Goal: Information Seeking & Learning: Learn about a topic

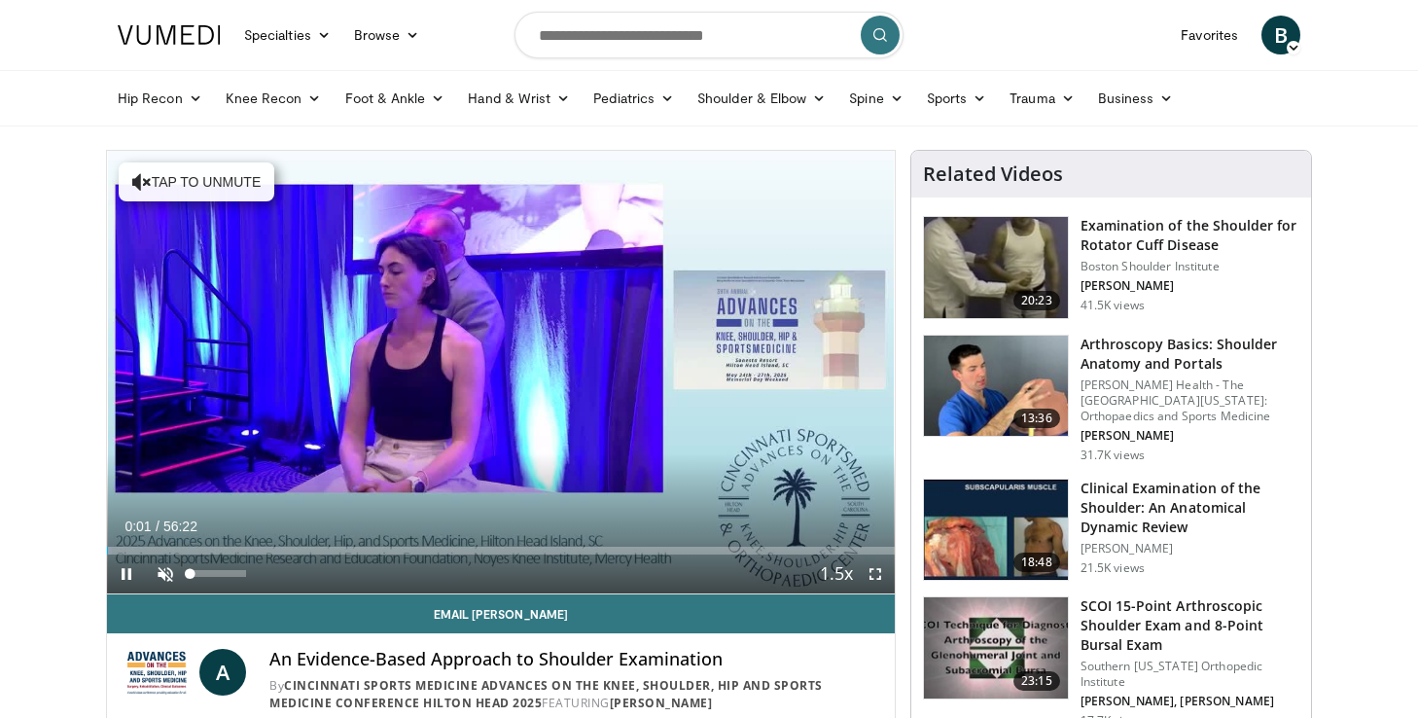
click at [173, 579] on span "Video Player" at bounding box center [165, 574] width 39 height 39
click at [879, 584] on span "Video Player" at bounding box center [875, 574] width 39 height 39
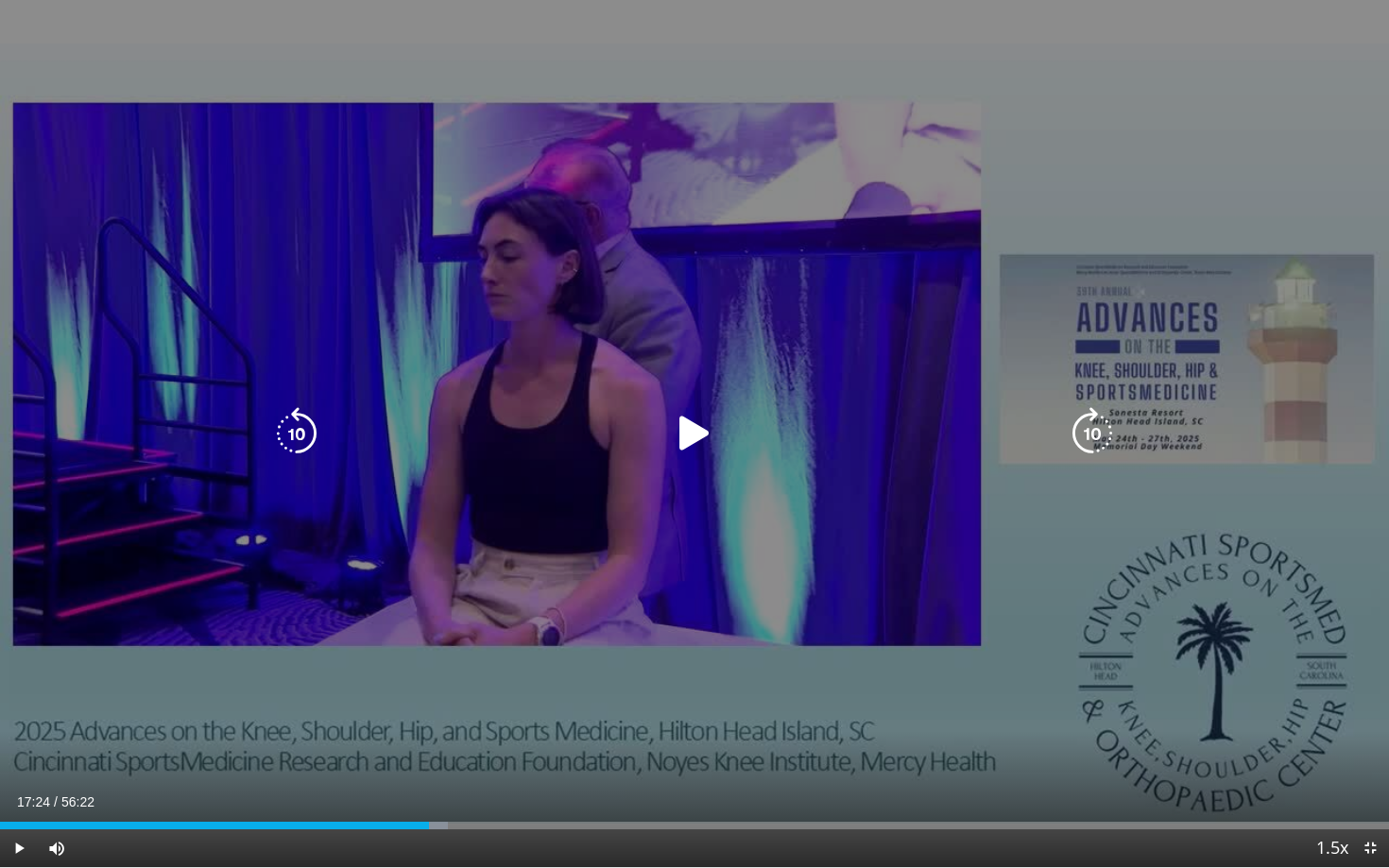
click at [736, 440] on div "Video Player" at bounding box center [694, 433] width 833 height 38
click at [713, 426] on icon "Video Player" at bounding box center [694, 433] width 52 height 52
click at [662, 609] on div "10 seconds Tap to unmute" at bounding box center [694, 433] width 1389 height 867
click at [296, 424] on icon "Video Player" at bounding box center [296, 433] width 52 height 52
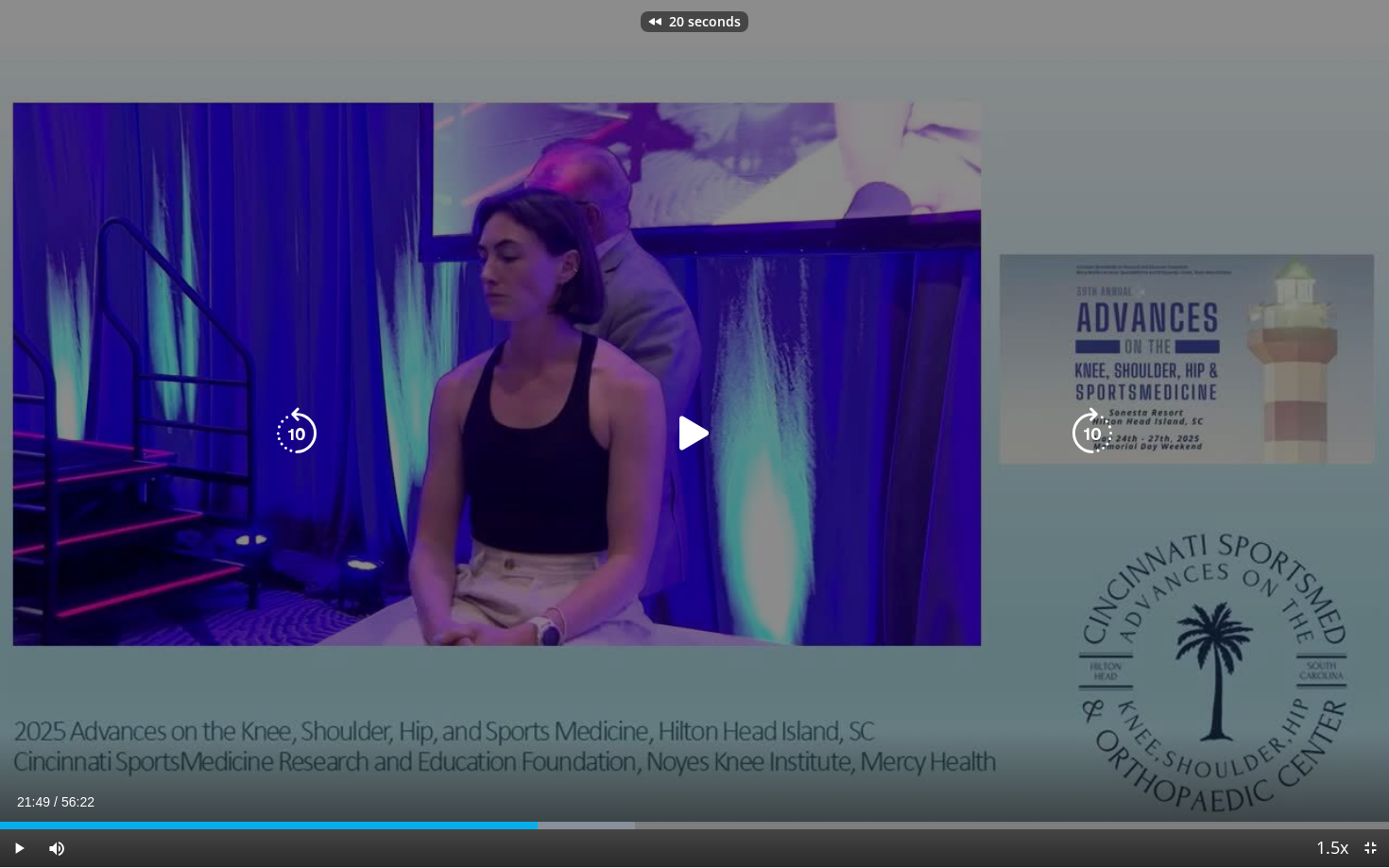
click at [712, 445] on icon "Video Player" at bounding box center [694, 433] width 52 height 52
click at [309, 414] on icon "Video Player" at bounding box center [296, 433] width 52 height 52
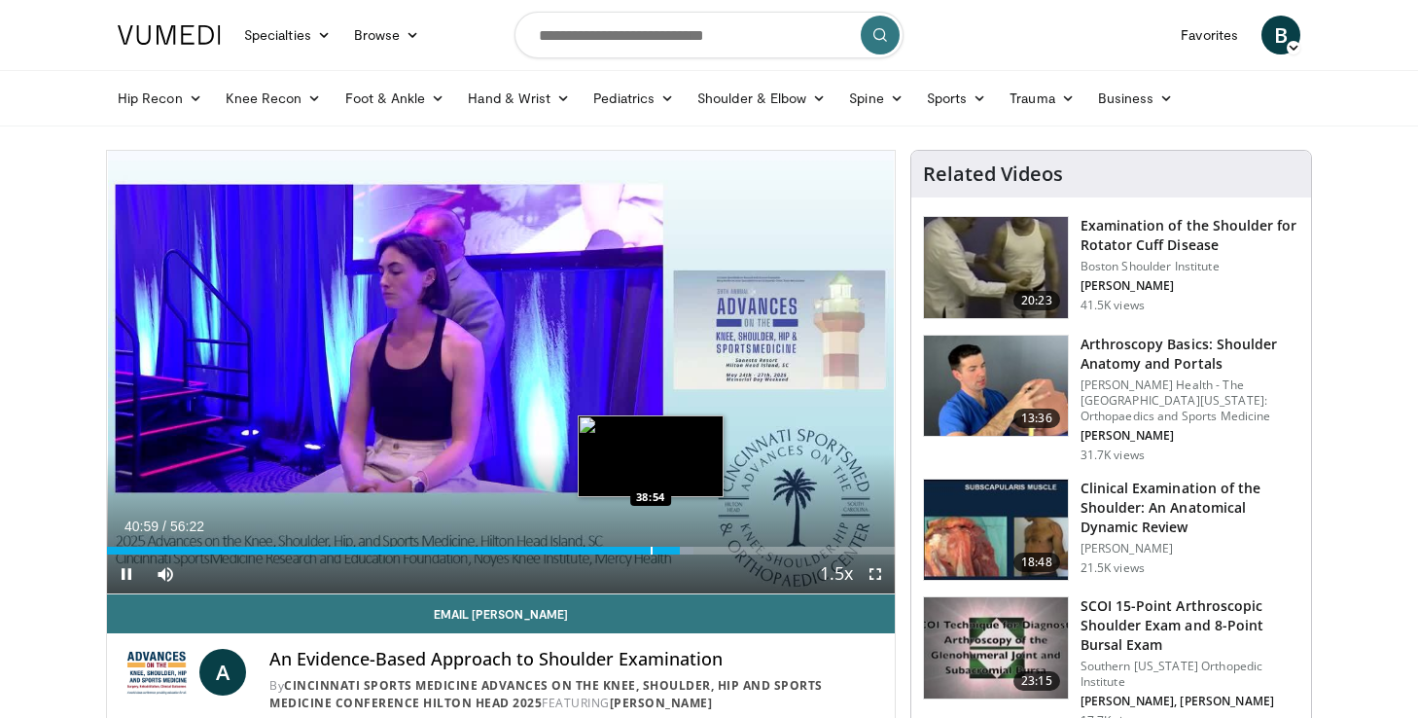
click at [651, 550] on div "Progress Bar" at bounding box center [652, 551] width 2 height 8
click at [660, 550] on div "Progress Bar" at bounding box center [661, 551] width 2 height 8
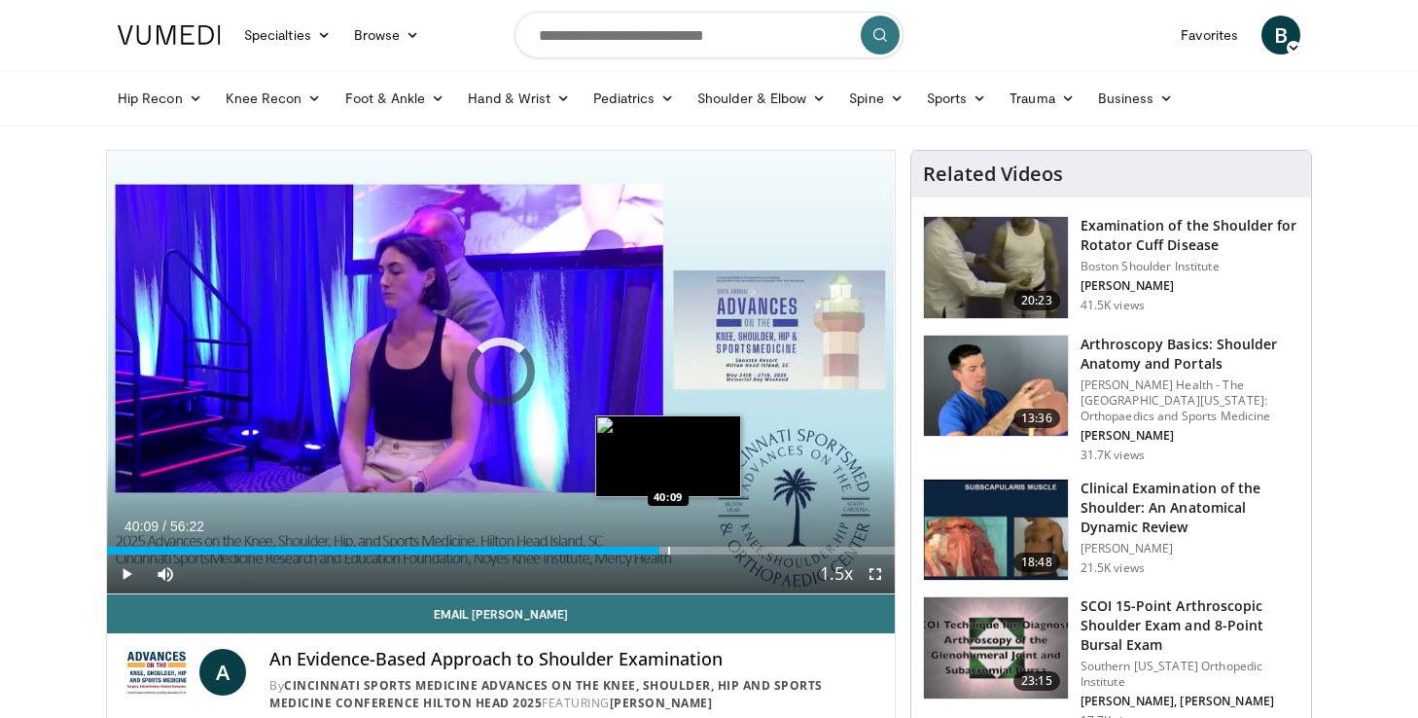
click at [668, 550] on div "Progress Bar" at bounding box center [669, 551] width 2 height 8
click at [662, 551] on div "Progress Bar" at bounding box center [663, 551] width 2 height 8
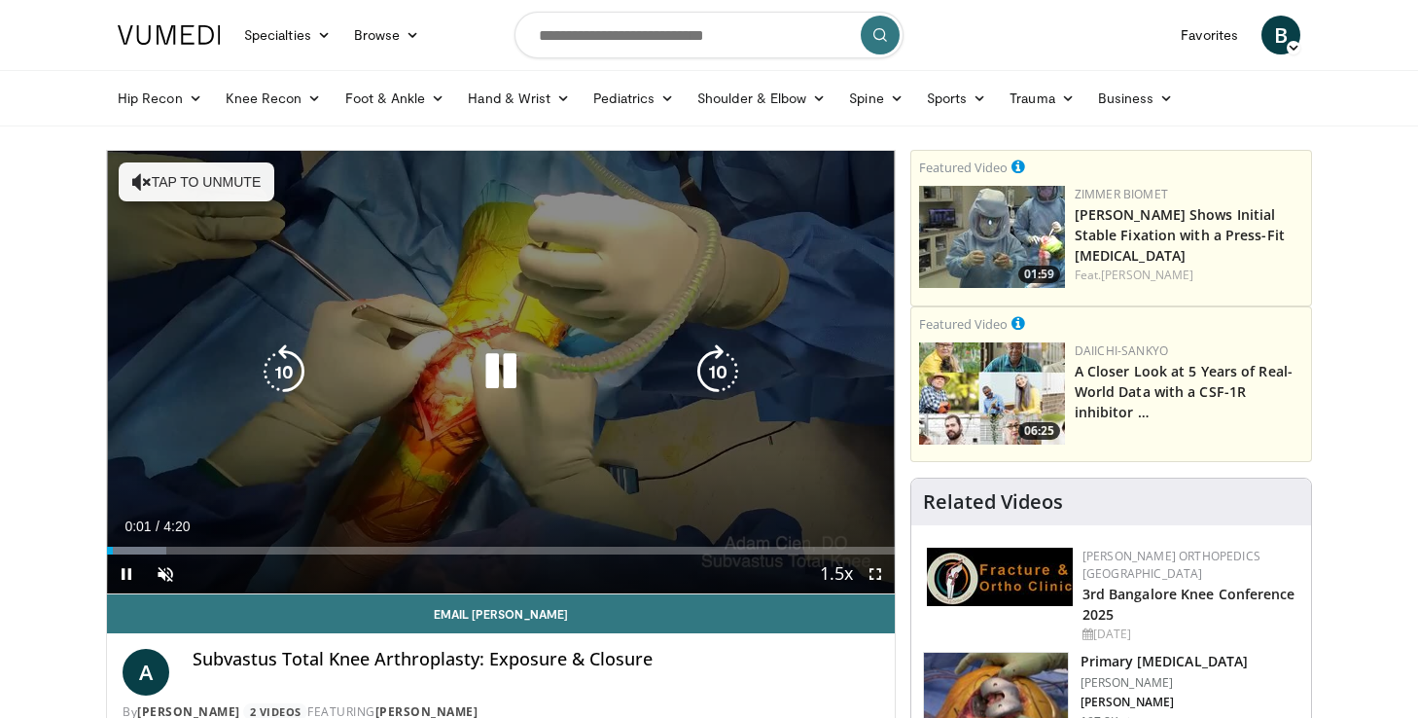
click at [268, 208] on div "10 seconds Tap to unmute" at bounding box center [501, 372] width 788 height 443
click at [257, 196] on button "Tap to unmute" at bounding box center [197, 181] width 156 height 39
click at [452, 358] on div "Video Player" at bounding box center [501, 371] width 473 height 39
click at [497, 373] on icon "Video Player" at bounding box center [501, 371] width 54 height 54
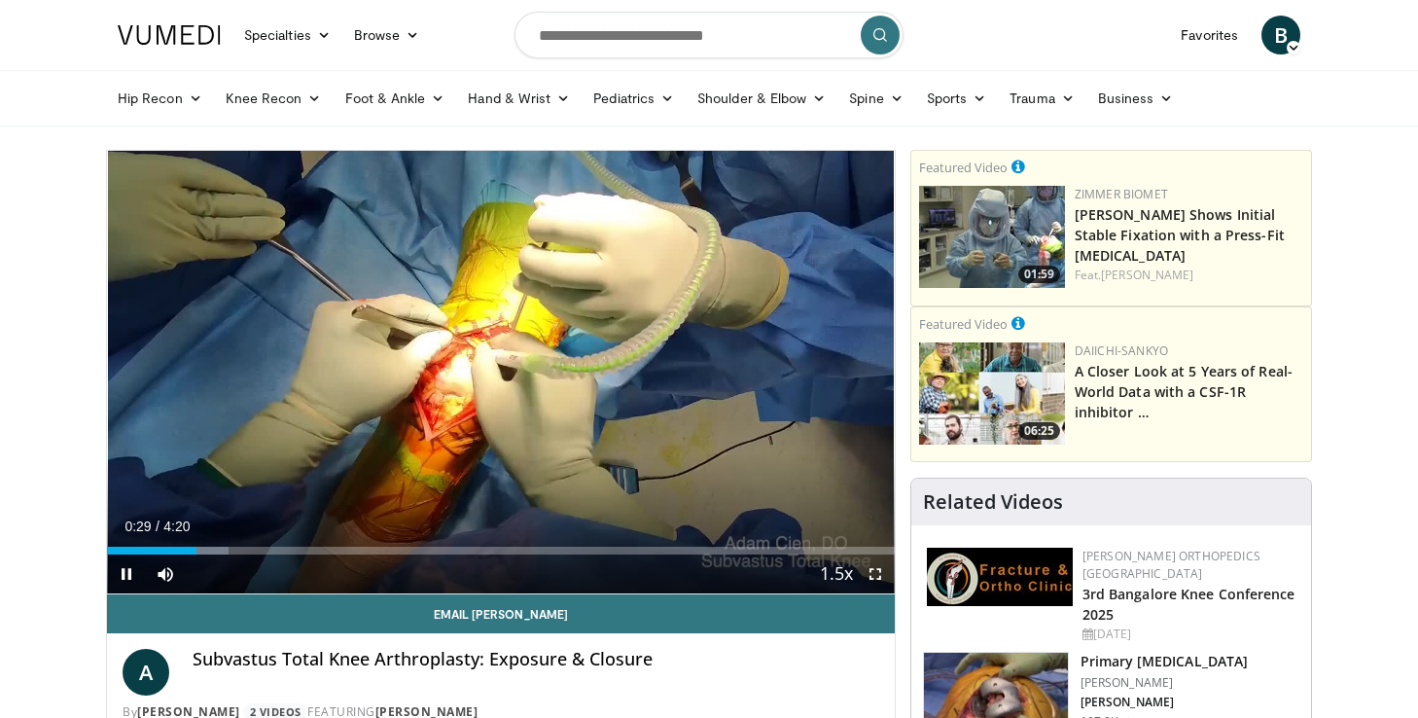
click at [883, 578] on span "Video Player" at bounding box center [875, 574] width 39 height 39
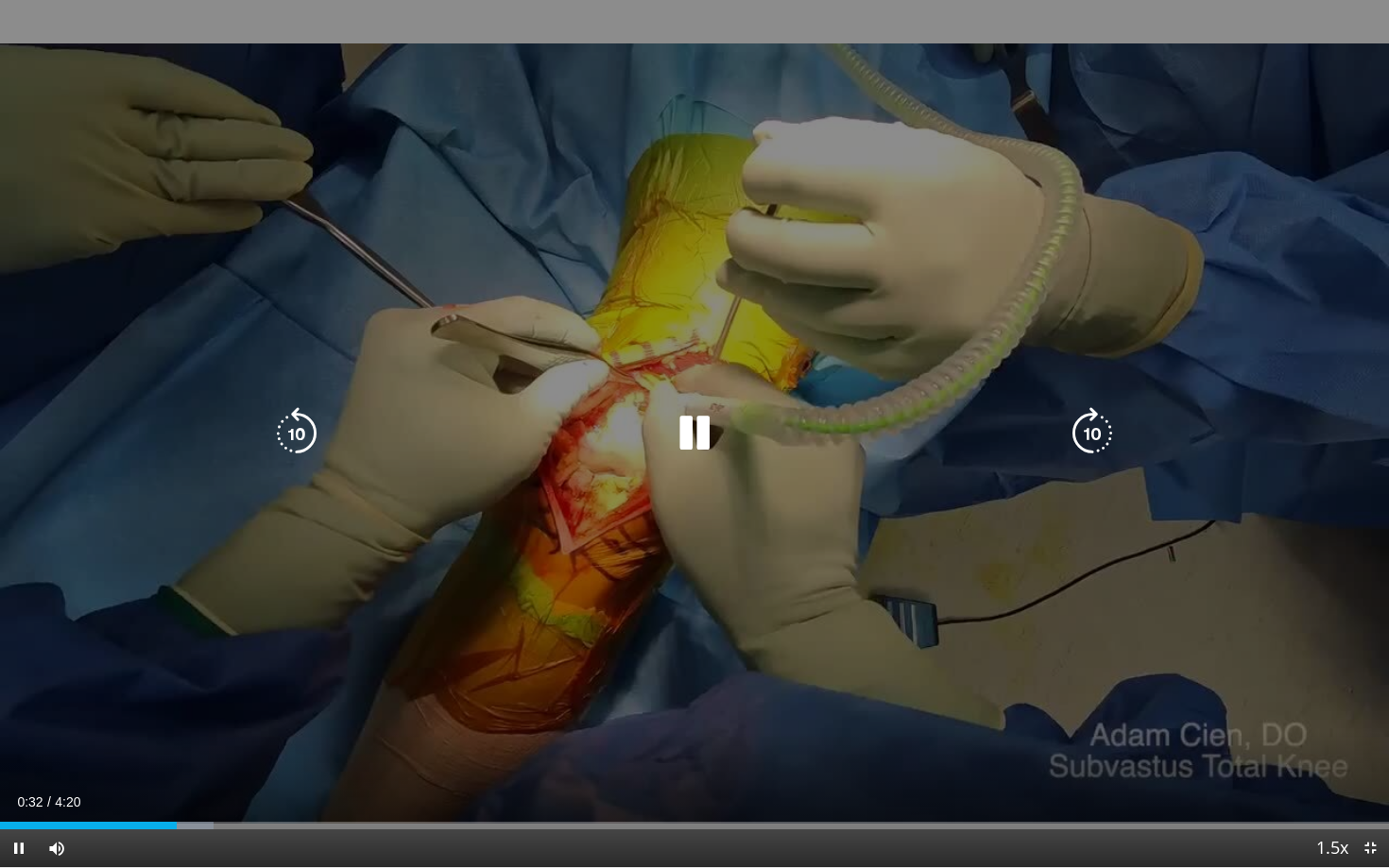
click at [713, 474] on div "10 seconds Tap to unmute" at bounding box center [694, 433] width 1389 height 867
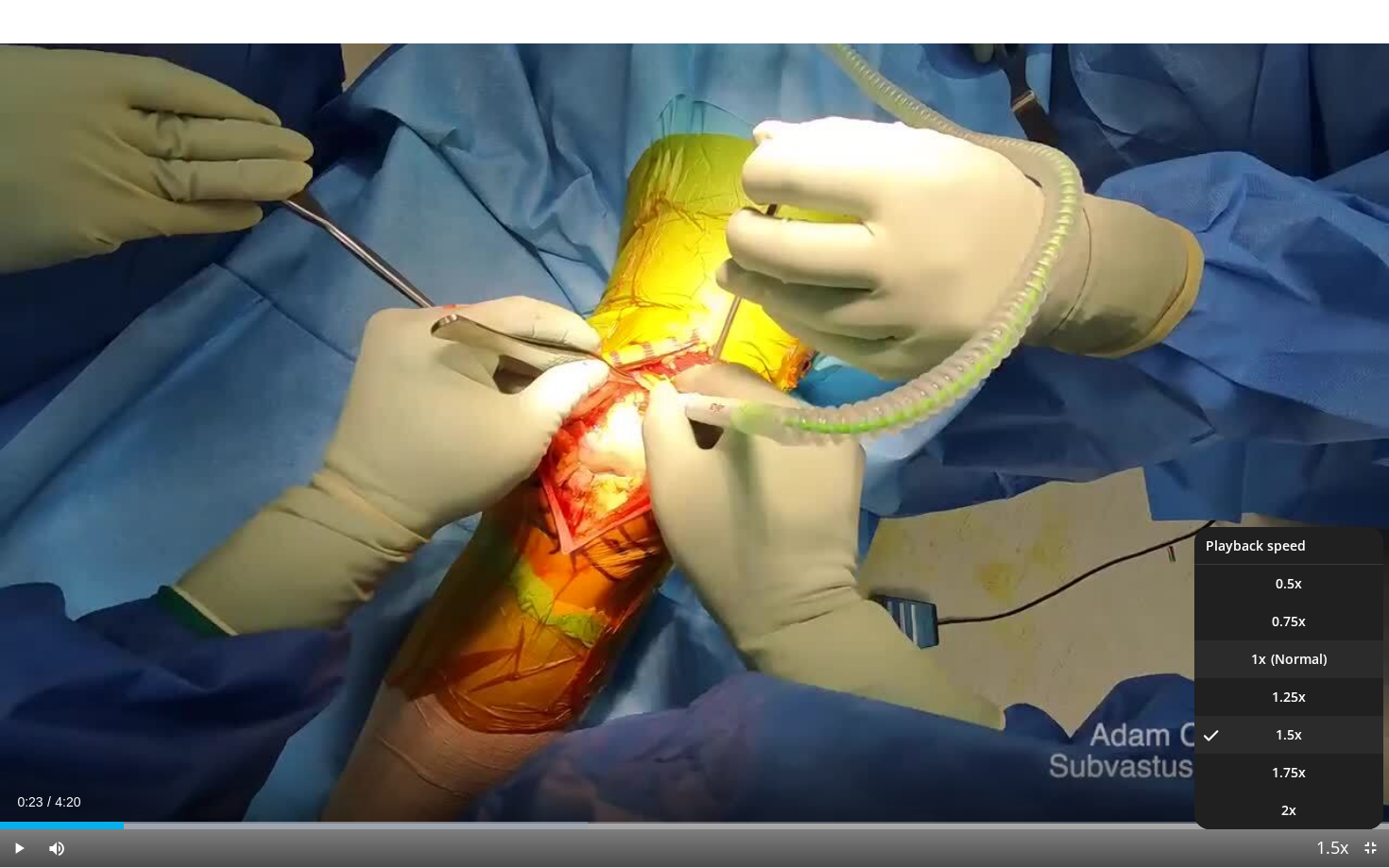
click at [1311, 652] on li "1x" at bounding box center [1289, 659] width 189 height 38
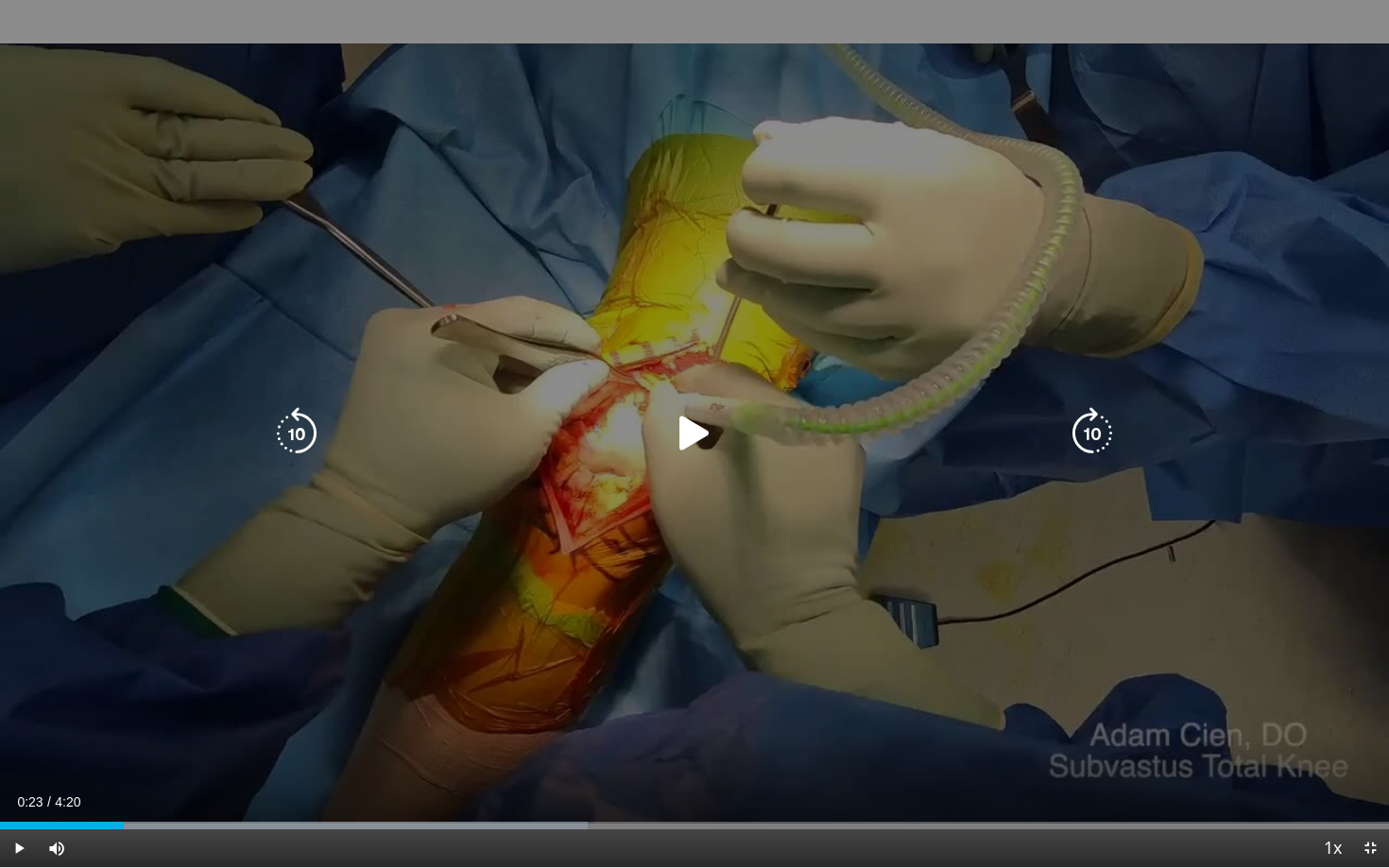
click at [846, 547] on div "10 seconds Tap to unmute" at bounding box center [694, 433] width 1389 height 867
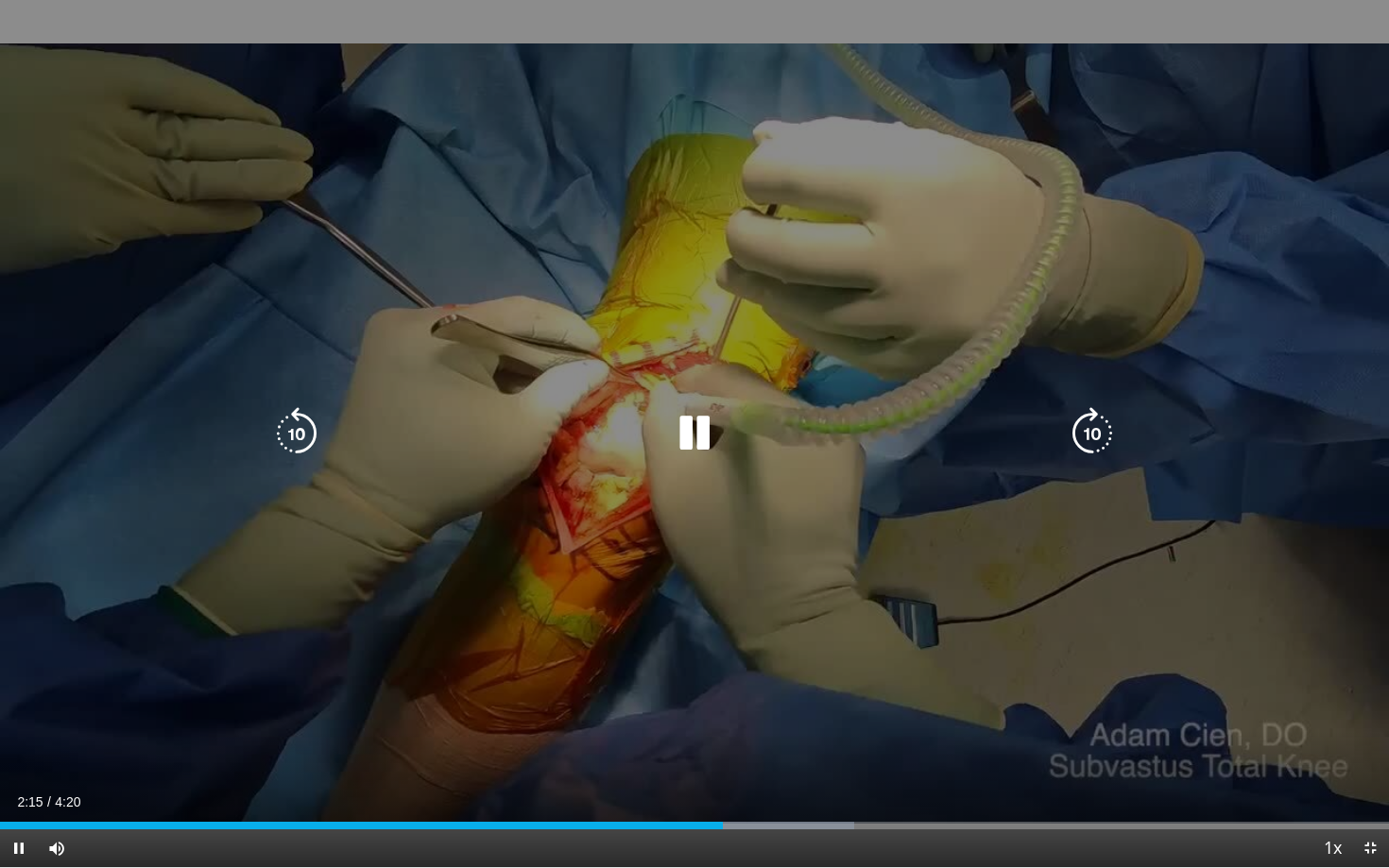
click at [295, 431] on icon "Video Player" at bounding box center [296, 433] width 52 height 52
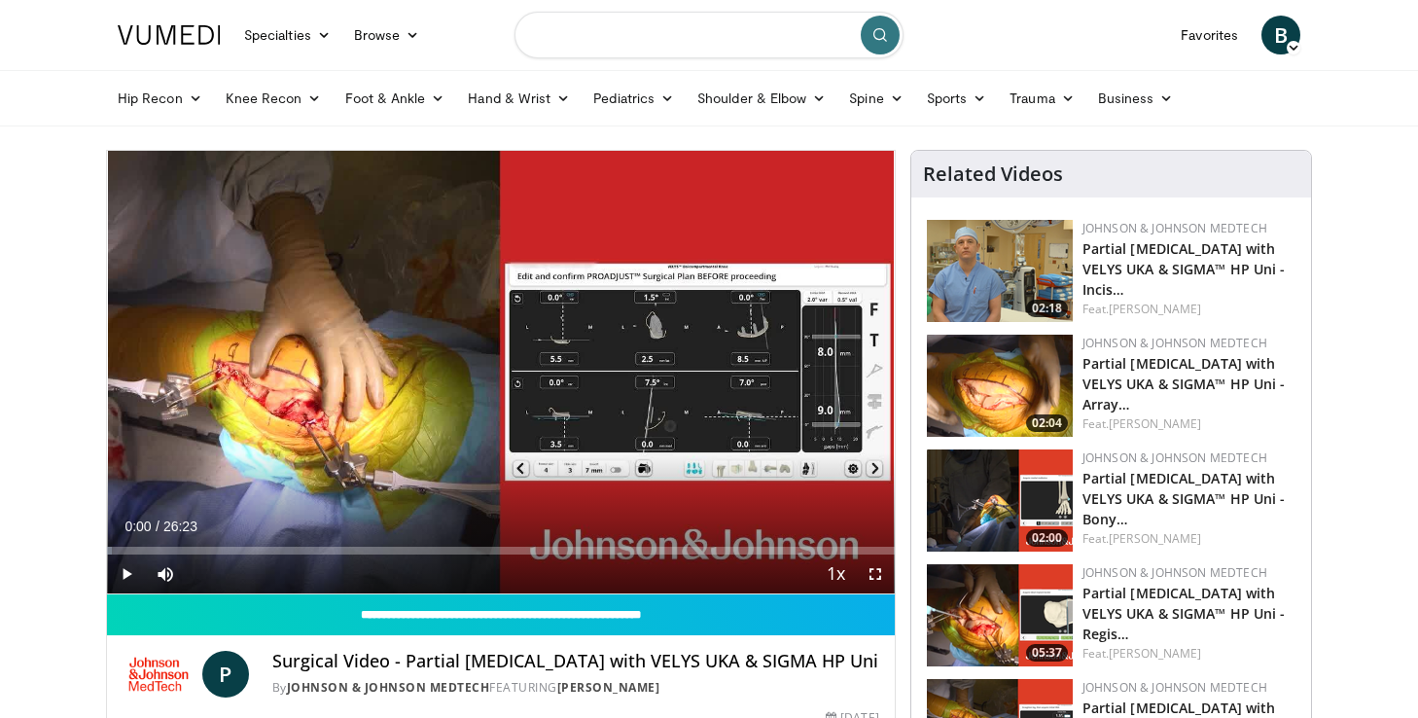
click at [583, 21] on input "Search topics, interventions" at bounding box center [709, 35] width 389 height 47
type input "**********"
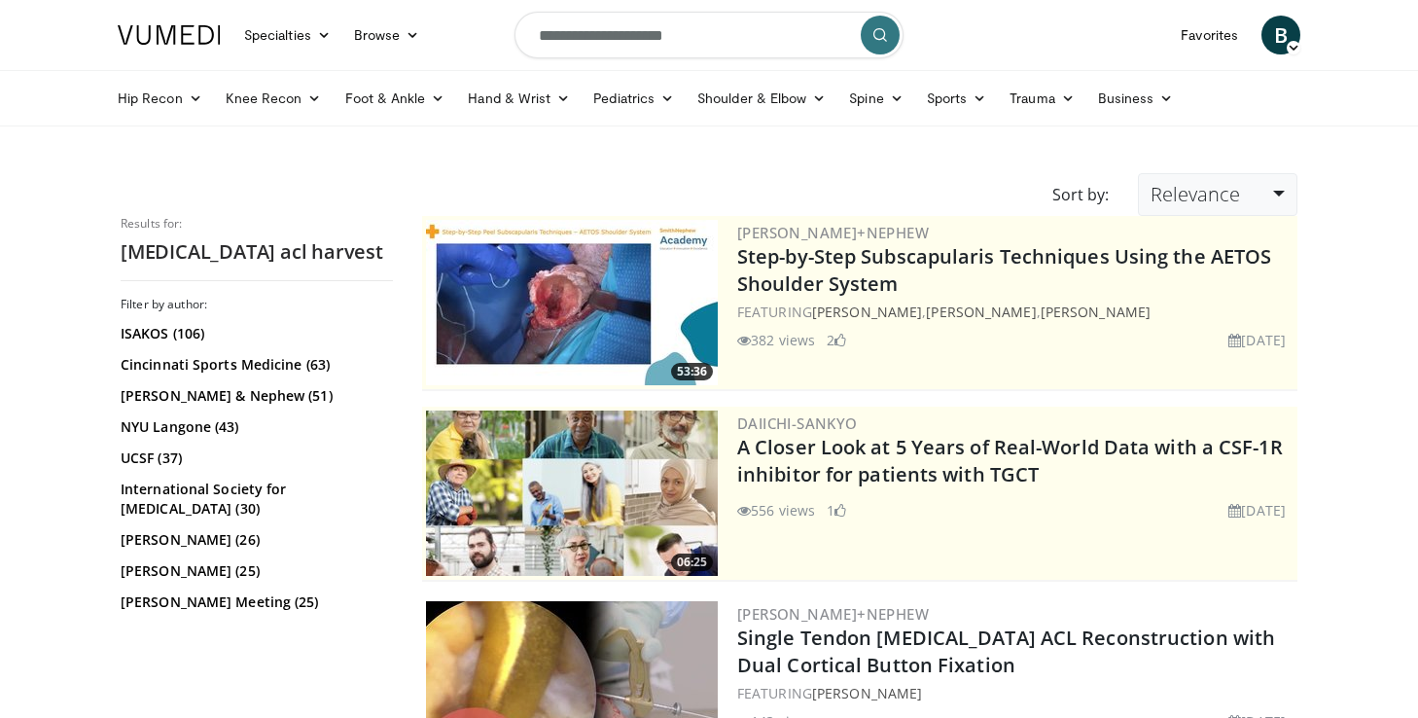
click at [1242, 186] on link "Relevance" at bounding box center [1218, 194] width 160 height 43
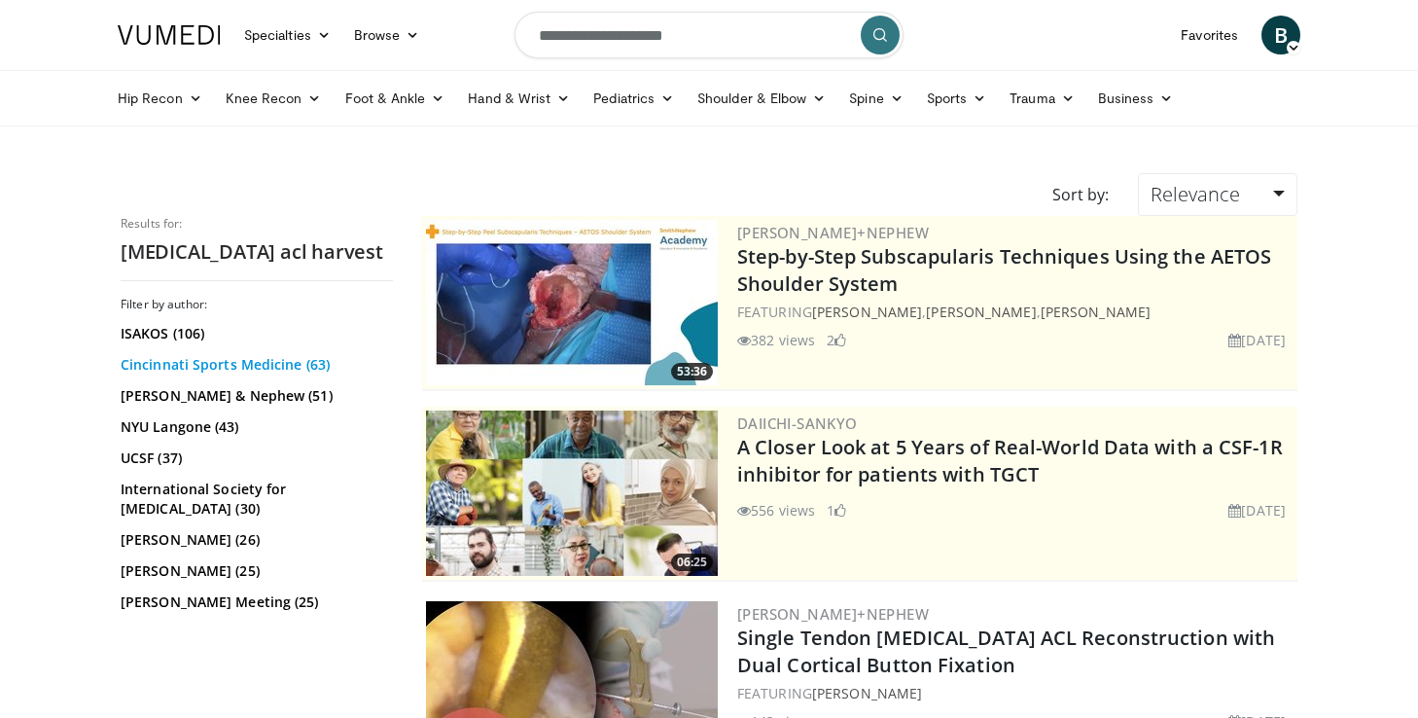
click at [310, 369] on link "Cincinnati Sports Medicine (63)" at bounding box center [255, 364] width 268 height 19
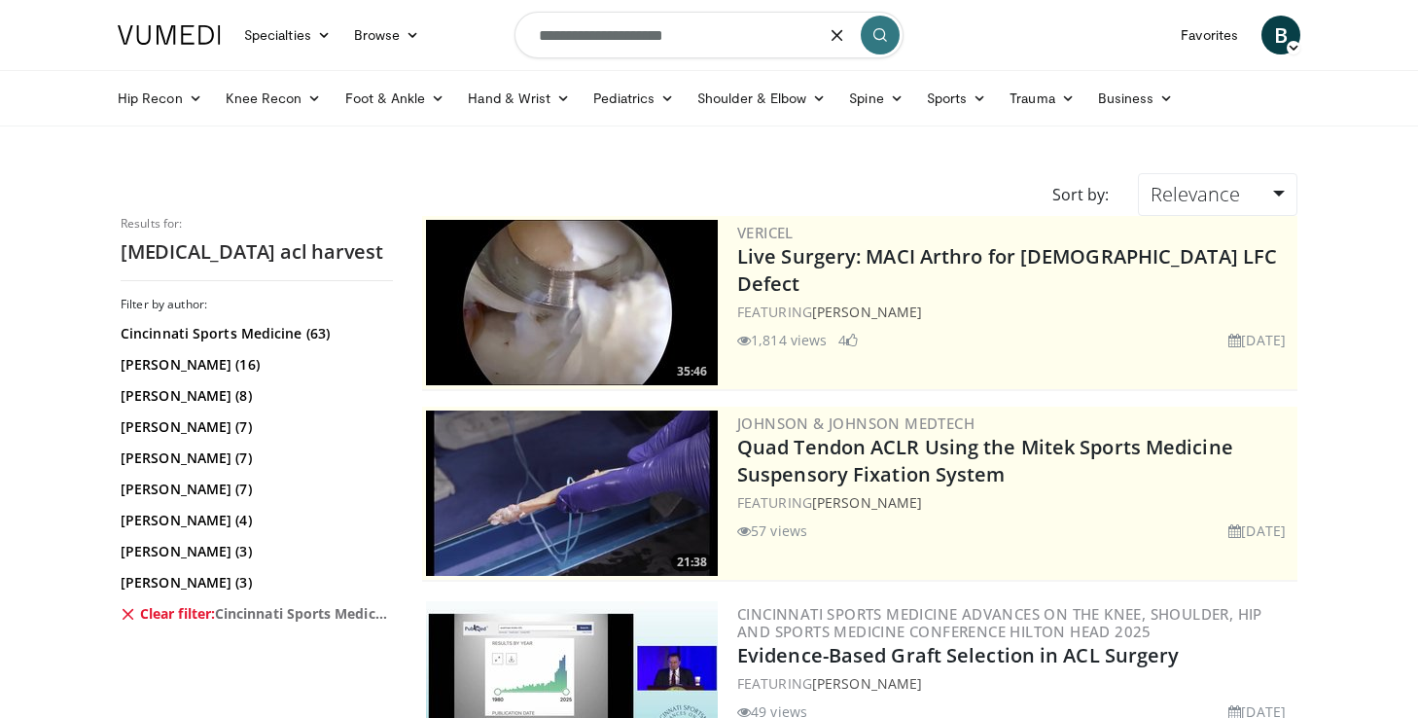
click at [679, 54] on input "**********" at bounding box center [709, 35] width 389 height 47
click at [589, 43] on input "**********" at bounding box center [709, 35] width 389 height 47
click at [612, 41] on input "**********" at bounding box center [709, 35] width 389 height 47
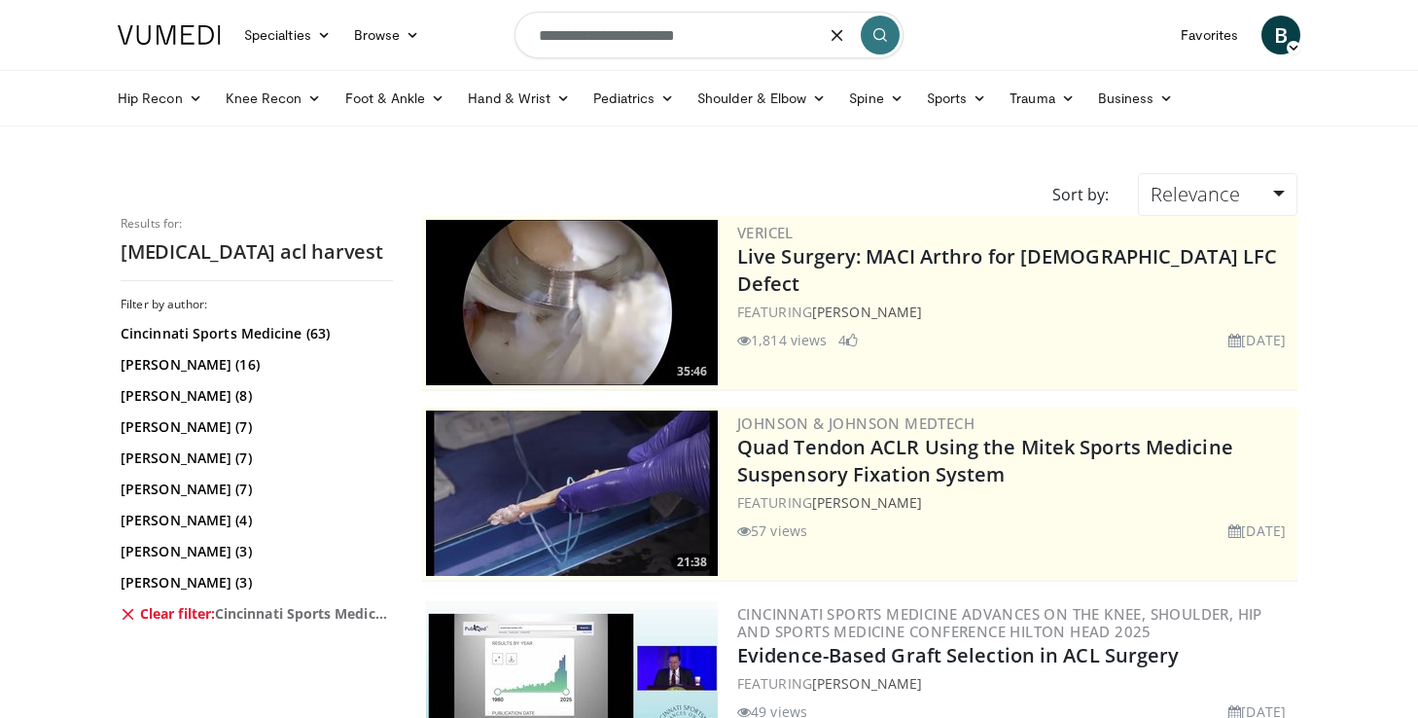
type input "**********"
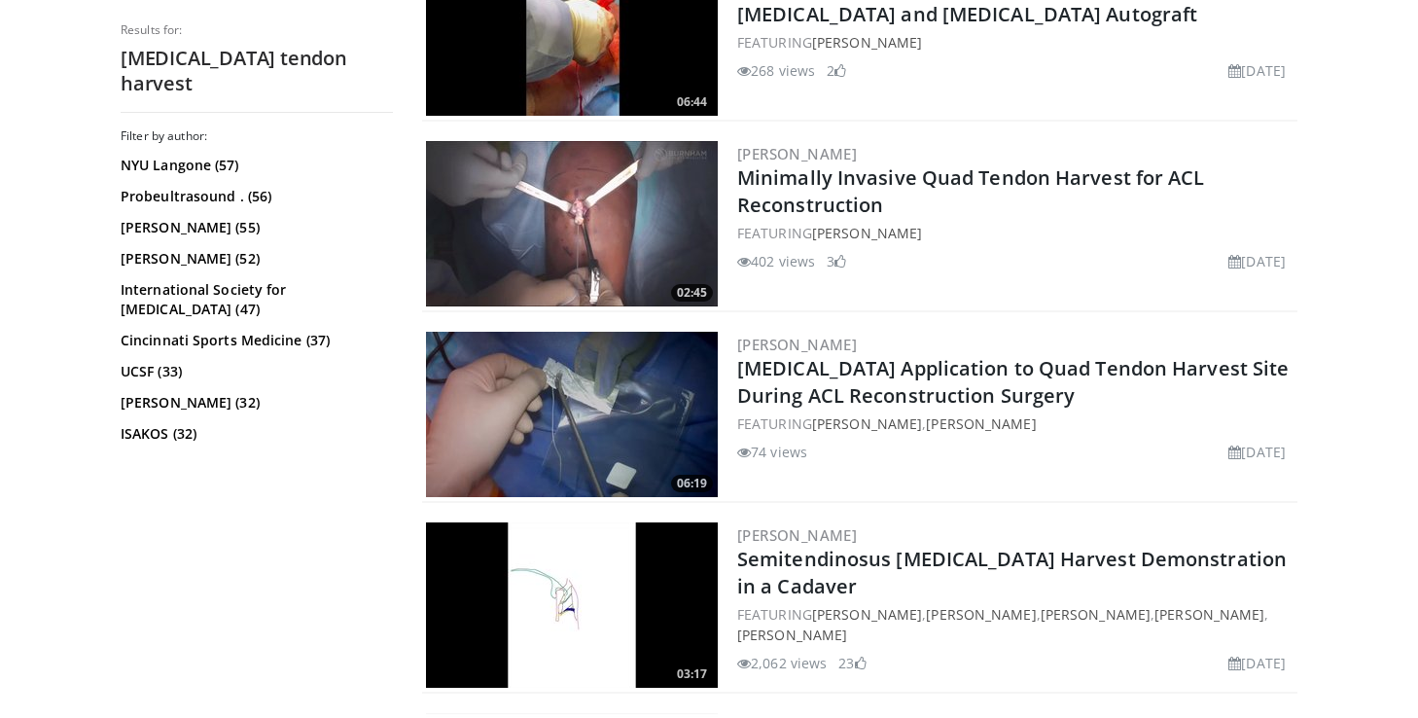
scroll to position [703, 0]
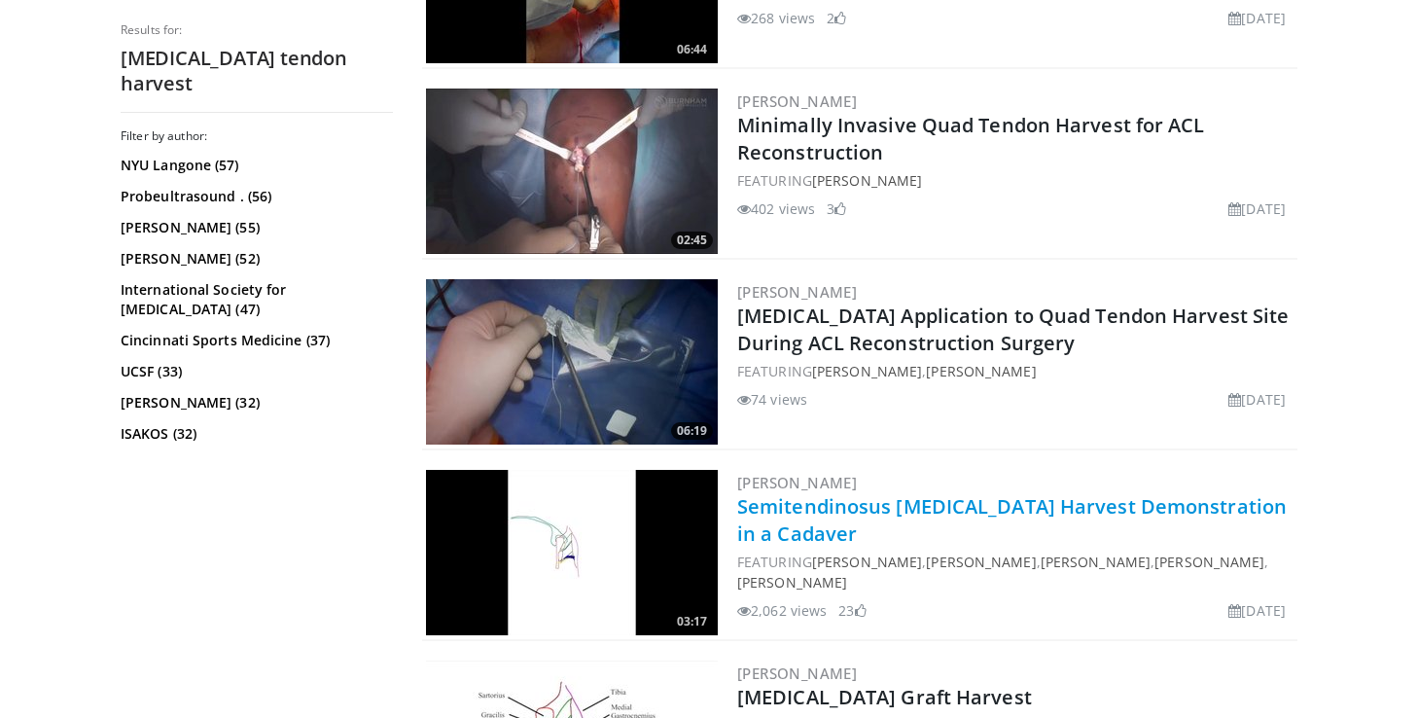
click at [785, 505] on link "Semitendinosus [MEDICAL_DATA] Harvest Demonstration in a Cadaver" at bounding box center [1012, 520] width 550 height 54
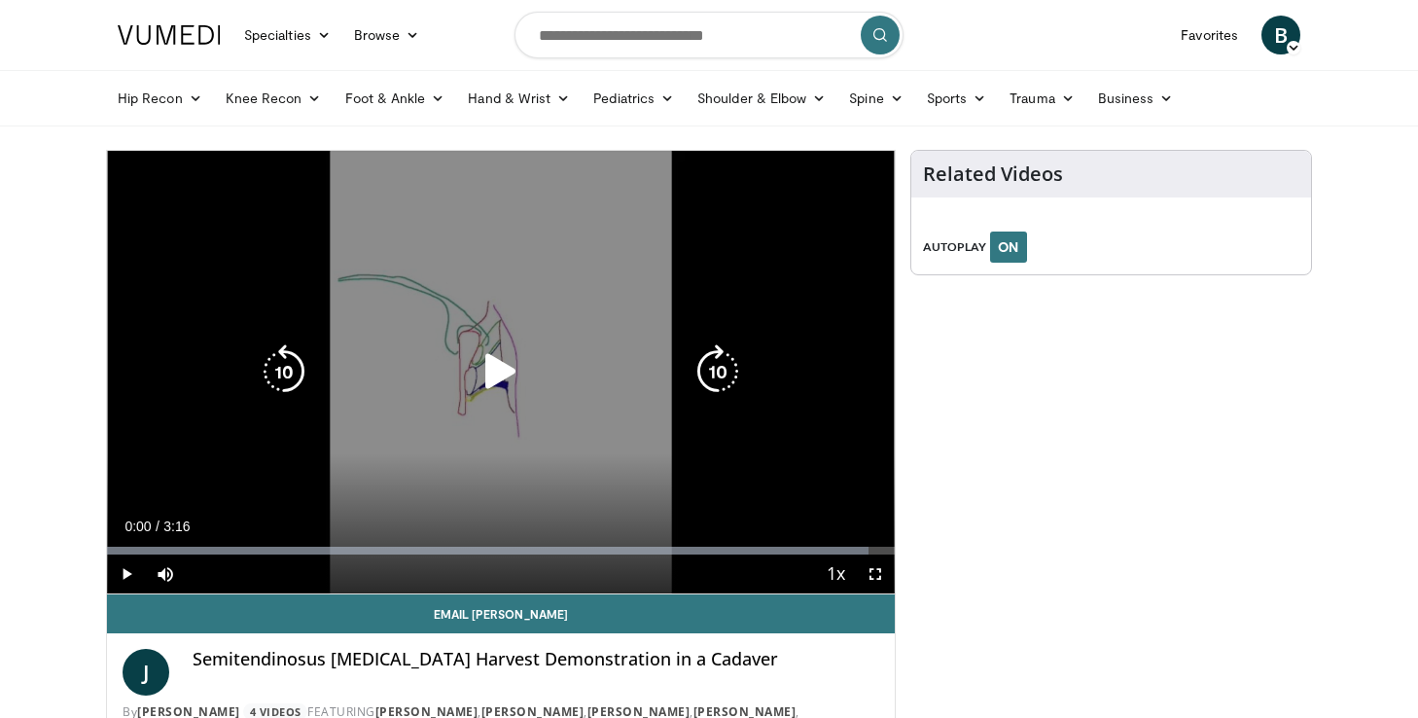
click at [501, 354] on icon "Video Player" at bounding box center [501, 371] width 54 height 54
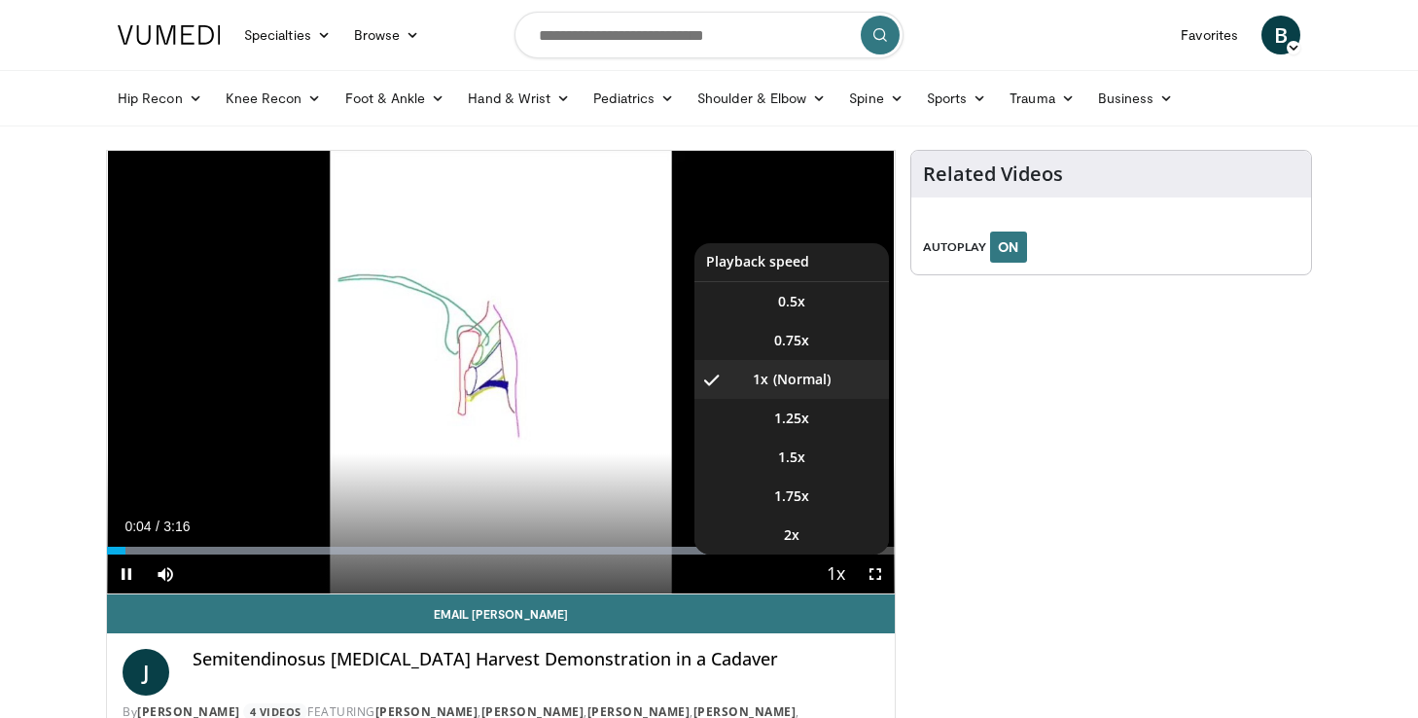
click at [831, 574] on span "Video Player" at bounding box center [836, 574] width 27 height 39
click at [783, 447] on span "1.5x" at bounding box center [791, 456] width 27 height 19
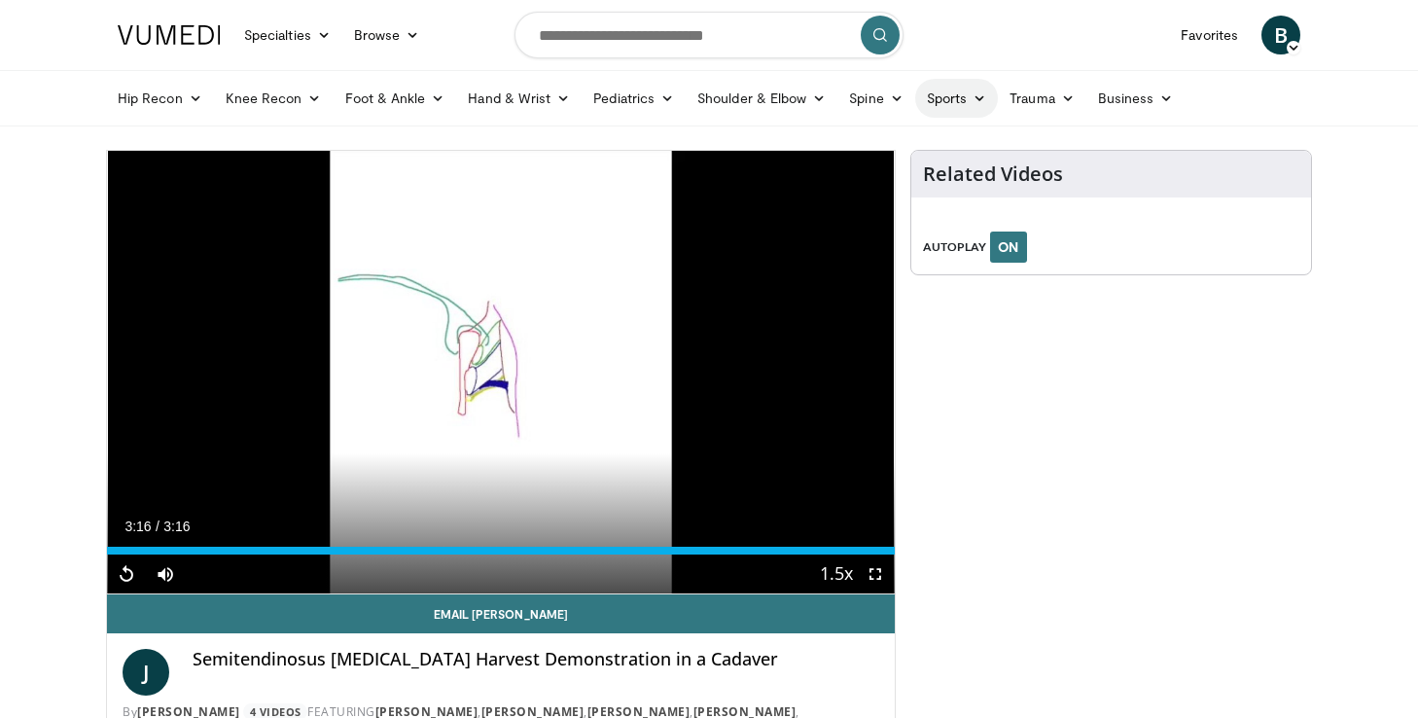
click at [965, 106] on link "Sports" at bounding box center [957, 98] width 84 height 39
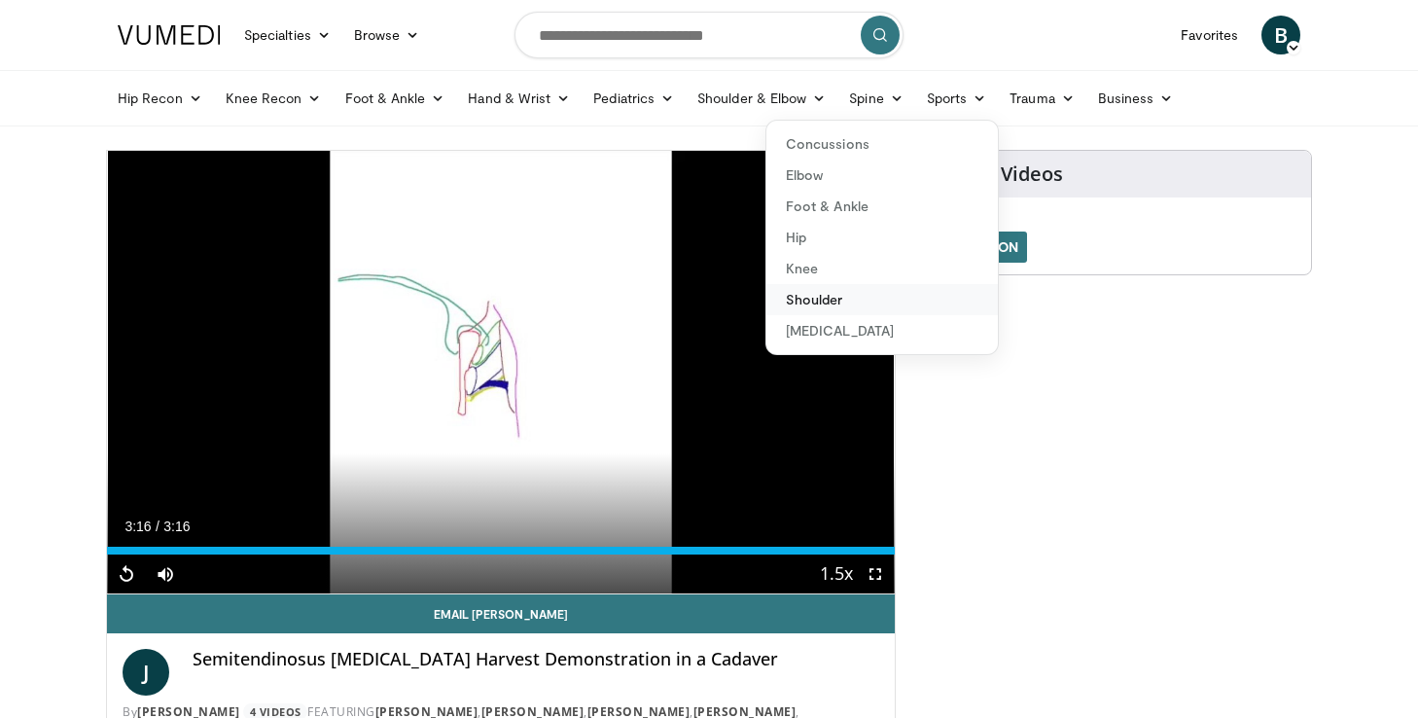
click at [809, 298] on link "Shoulder" at bounding box center [883, 299] width 232 height 31
